Goal: Information Seeking & Learning: Find specific fact

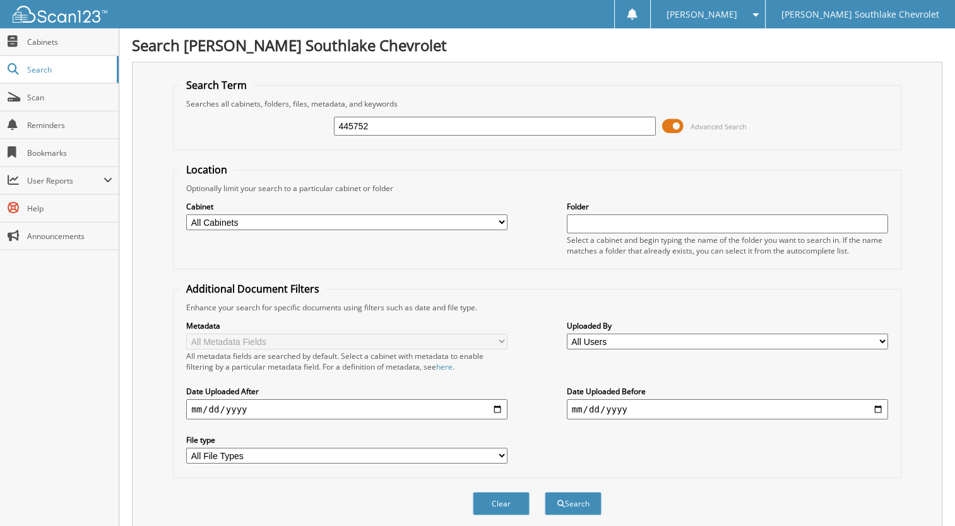
type input "445752"
click at [545, 492] on button "Search" at bounding box center [573, 503] width 57 height 23
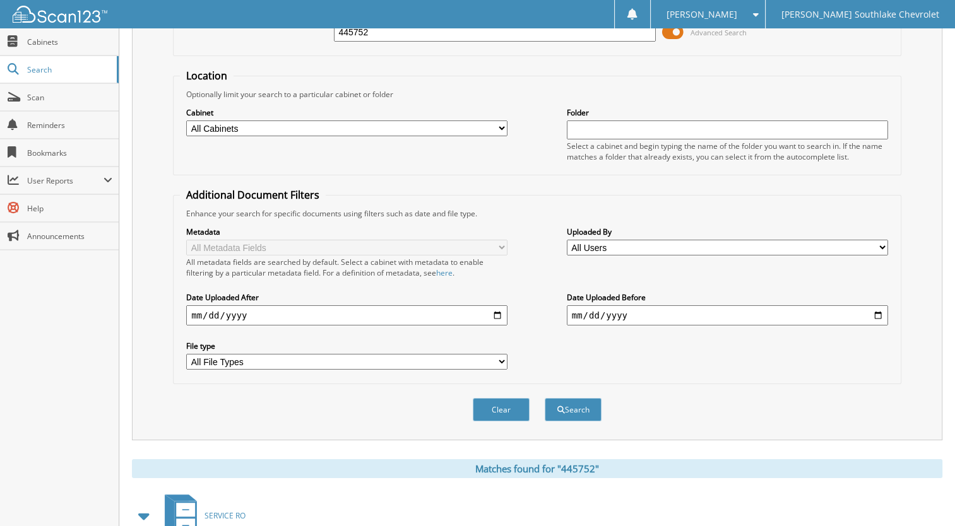
scroll to position [215, 0]
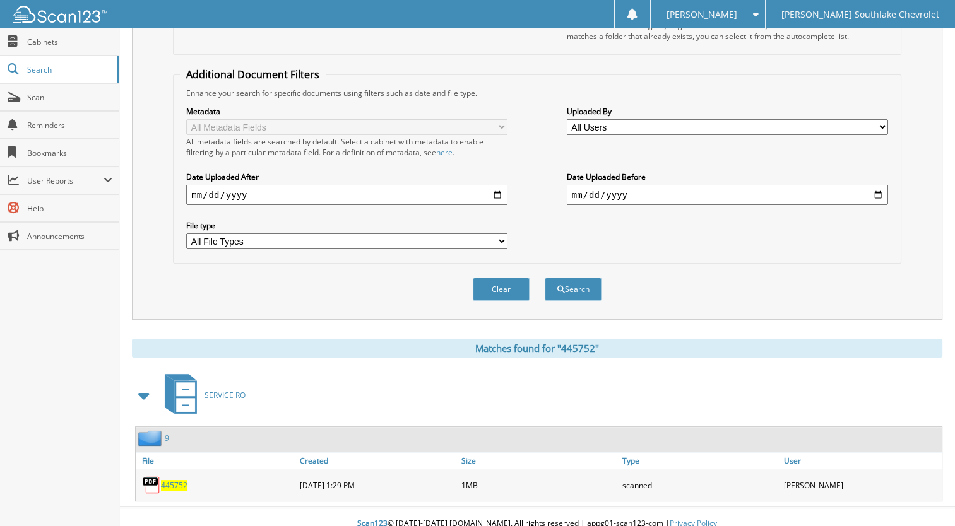
click at [179, 480] on span "445752" at bounding box center [174, 485] width 27 height 11
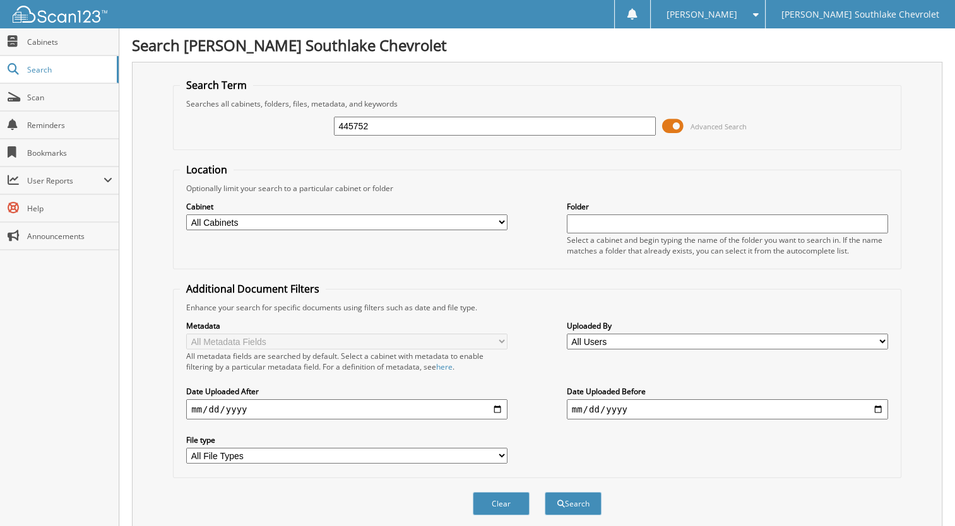
click at [353, 122] on input "445752" at bounding box center [494, 126] width 321 height 19
type input "445764"
click at [545, 492] on button "Search" at bounding box center [573, 503] width 57 height 23
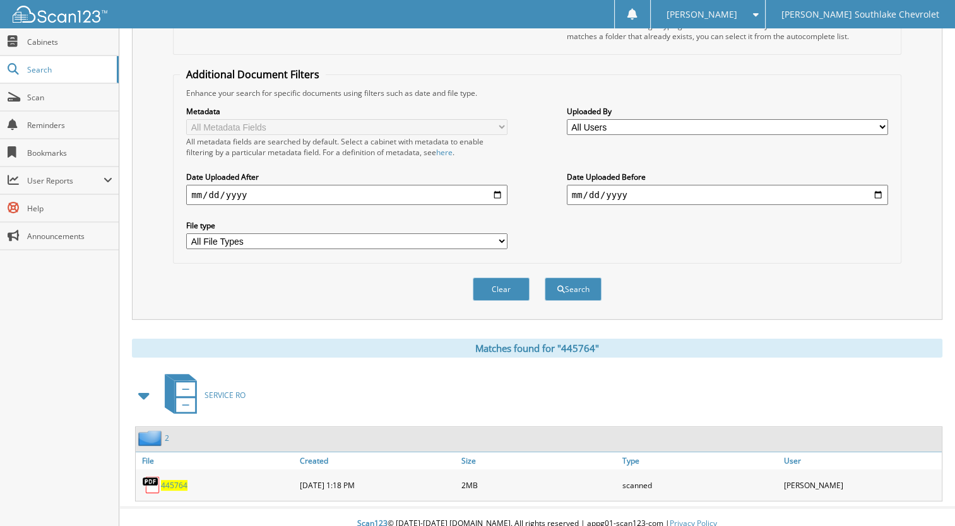
click at [172, 480] on span "445764" at bounding box center [174, 485] width 27 height 11
click at [173, 480] on span "445764" at bounding box center [174, 485] width 27 height 11
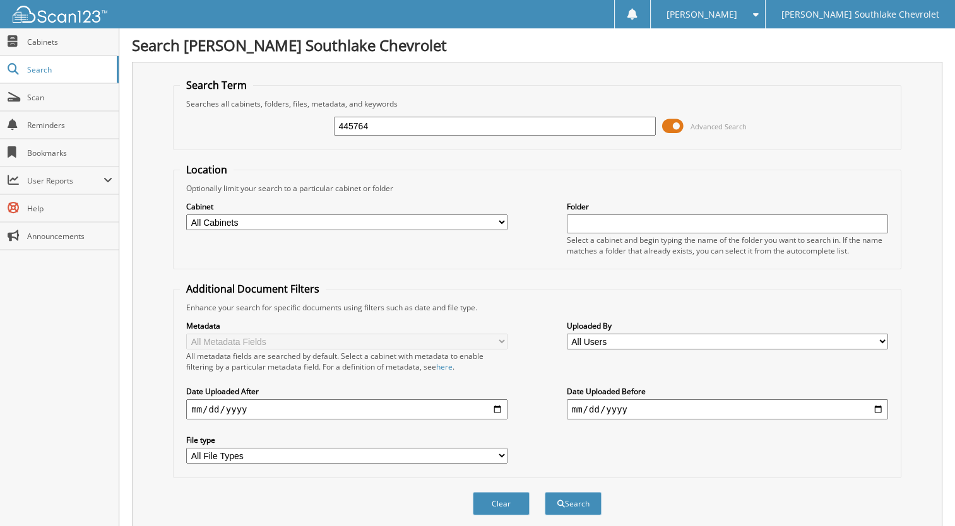
click at [365, 119] on input "445764" at bounding box center [494, 126] width 321 height 19
type input "44492"
click at [545, 492] on button "Search" at bounding box center [573, 503] width 57 height 23
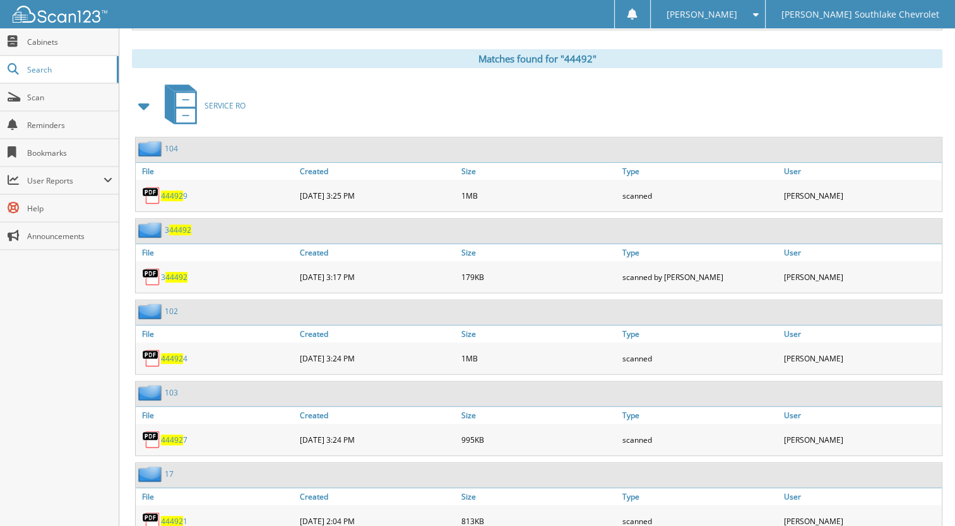
scroll to position [853, 0]
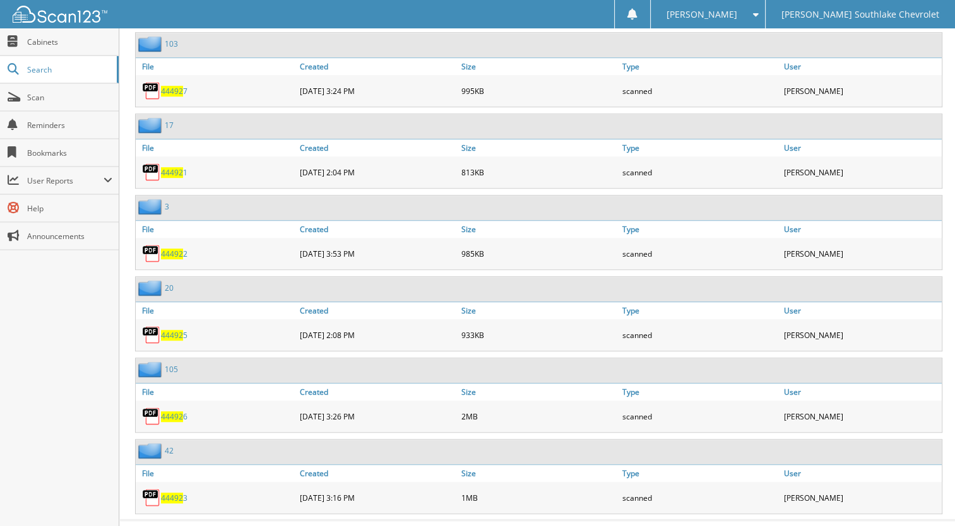
click at [174, 493] on span "44492" at bounding box center [172, 498] width 22 height 11
click at [170, 411] on span "44492" at bounding box center [172, 416] width 22 height 11
click at [175, 330] on span "44492" at bounding box center [172, 335] width 22 height 11
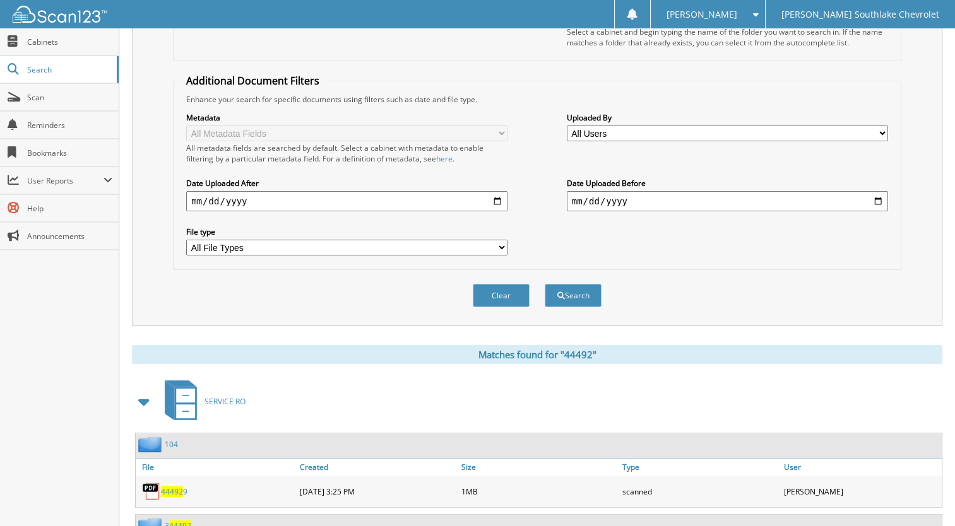
scroll to position [63, 0]
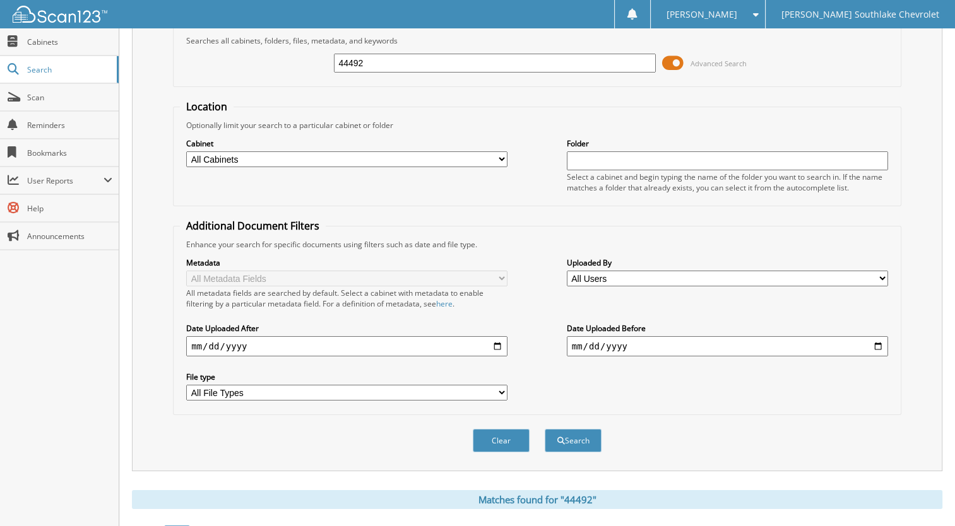
click at [369, 58] on input "44492" at bounding box center [494, 63] width 321 height 19
type input "444902"
click at [545, 429] on button "Search" at bounding box center [573, 440] width 57 height 23
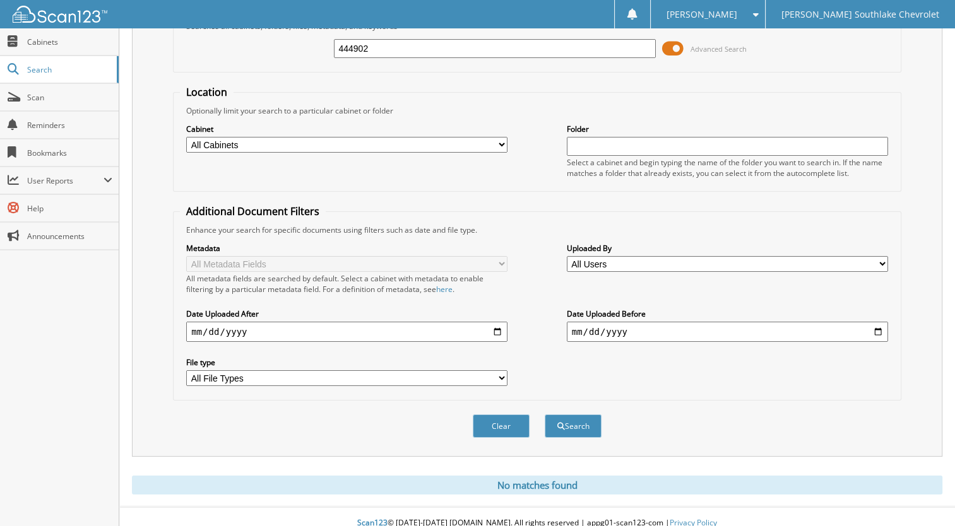
scroll to position [79, 0]
click at [772, 452] on div "Search Term Searches all cabinets, folders, files, metadata, and keywords 44490…" at bounding box center [537, 238] width 810 height 511
click at [387, 49] on input "444902" at bounding box center [494, 47] width 321 height 19
type input "445953"
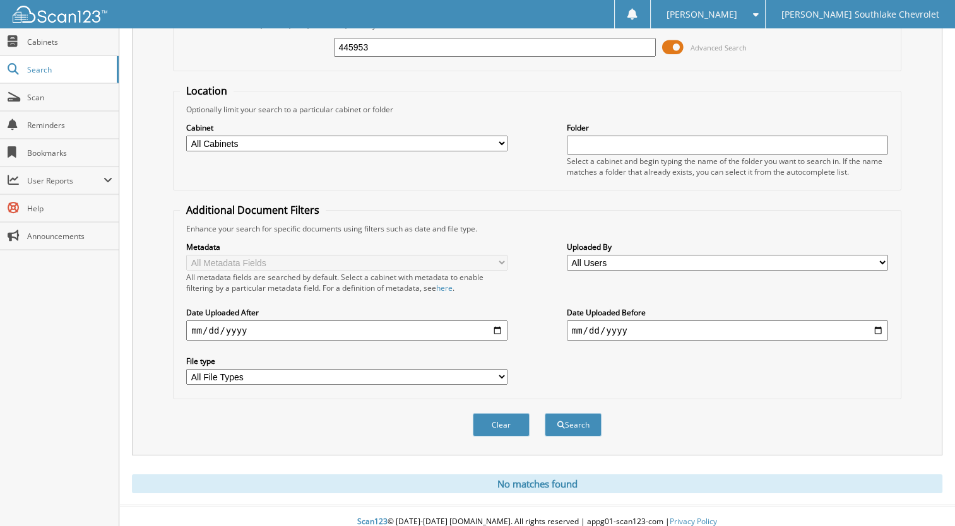
click at [545, 413] on button "Search" at bounding box center [573, 424] width 57 height 23
